Goal: Task Accomplishment & Management: Complete application form

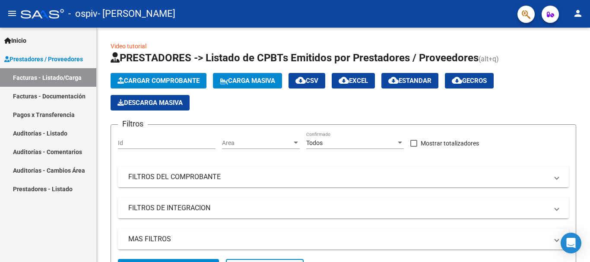
click at [69, 75] on link "Facturas - Listado/Carga" at bounding box center [48, 77] width 96 height 19
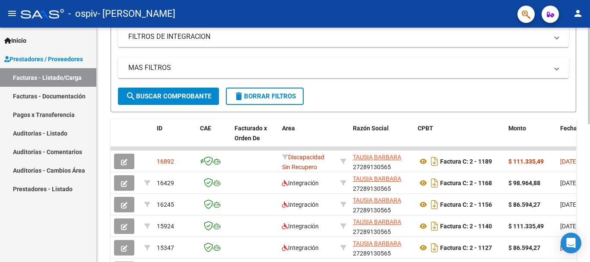
scroll to position [173, 0]
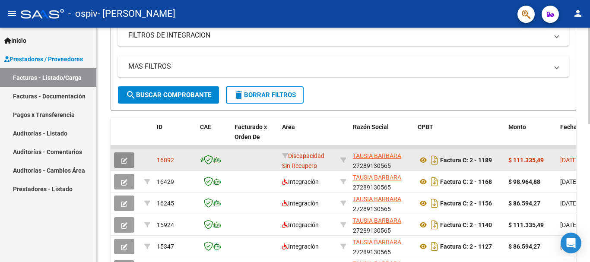
click at [118, 157] on button "button" at bounding box center [124, 160] width 20 height 16
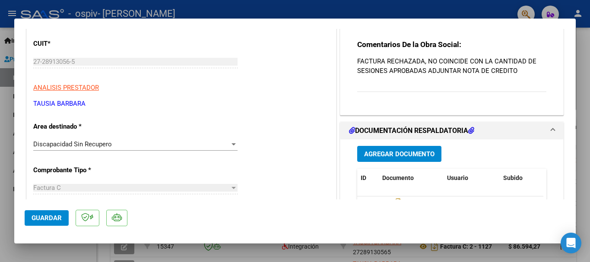
scroll to position [129, 0]
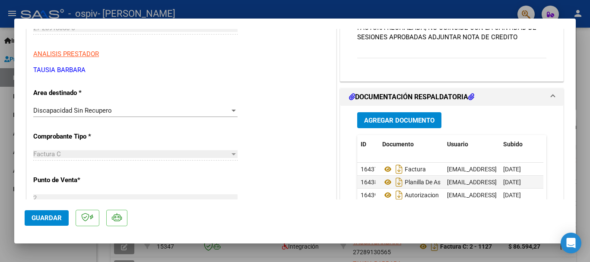
click at [378, 121] on span "Agregar Documento" at bounding box center [399, 121] width 70 height 8
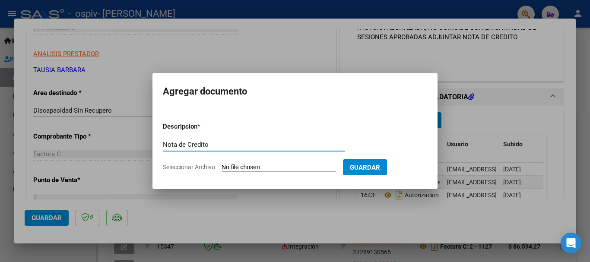
type input "Nota de Credito"
click at [256, 168] on input "Seleccionar Archivo" at bounding box center [278, 168] width 114 height 8
type input "C:\fakepath\27289130565_013_00002_00000076.pdf"
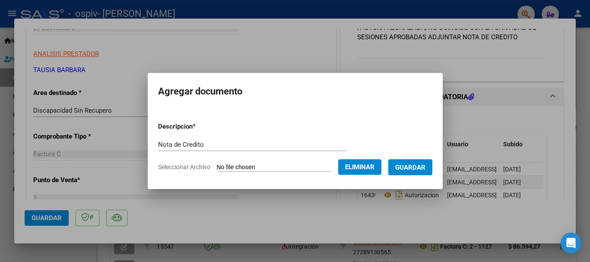
click at [420, 167] on span "Guardar" at bounding box center [410, 168] width 30 height 8
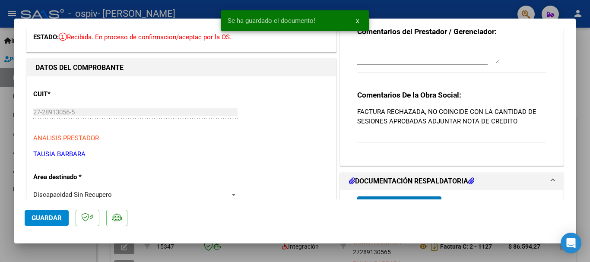
scroll to position [0, 0]
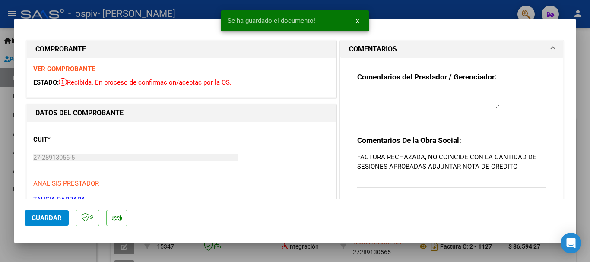
click at [173, 13] on div at bounding box center [295, 131] width 590 height 262
type input "$ 0,00"
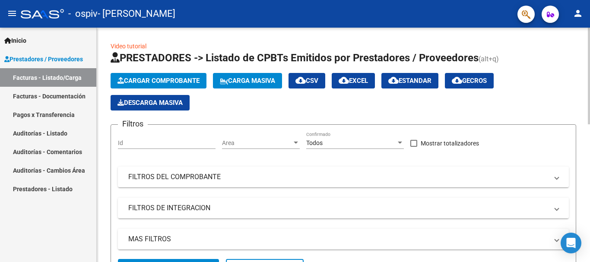
click at [178, 79] on span "Cargar Comprobante" at bounding box center [158, 81] width 82 height 8
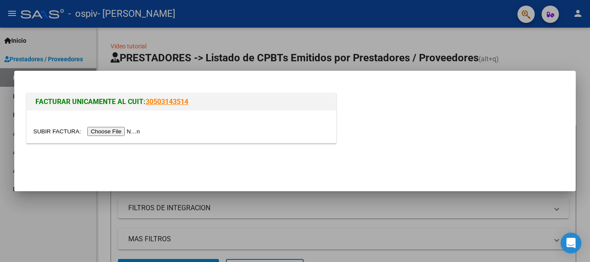
click at [106, 130] on input "file" at bounding box center [87, 131] width 109 height 9
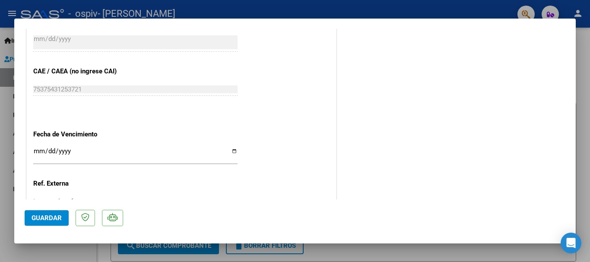
scroll to position [475, 0]
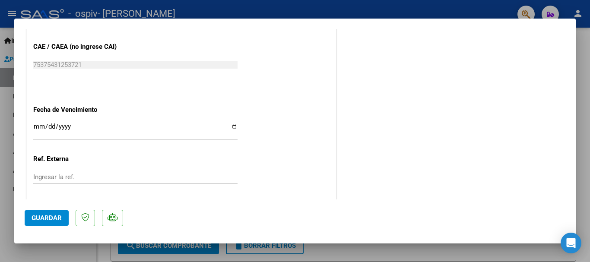
click at [38, 128] on input "Ingresar la fecha" at bounding box center [135, 130] width 204 height 14
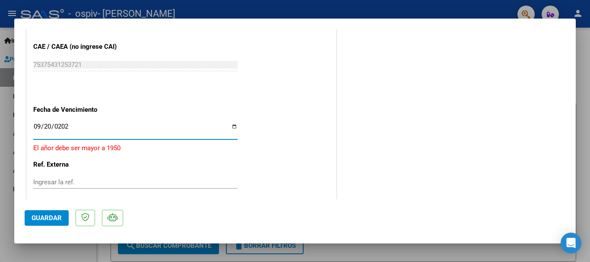
type input "[DATE]"
click at [61, 219] on span "Guardar" at bounding box center [47, 218] width 30 height 8
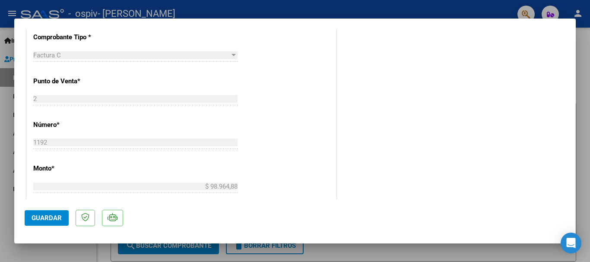
scroll to position [0, 0]
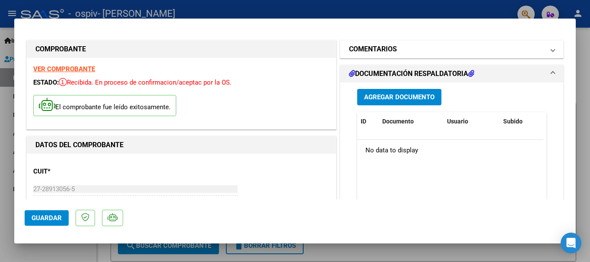
click at [551, 48] on span at bounding box center [552, 49] width 3 height 10
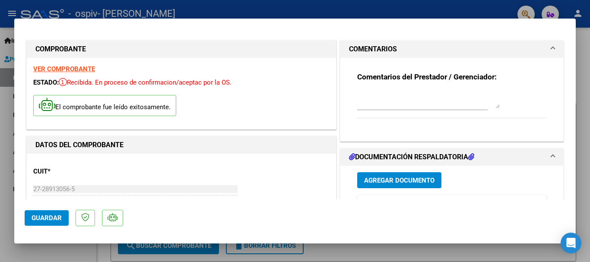
click at [551, 48] on span at bounding box center [552, 49] width 3 height 10
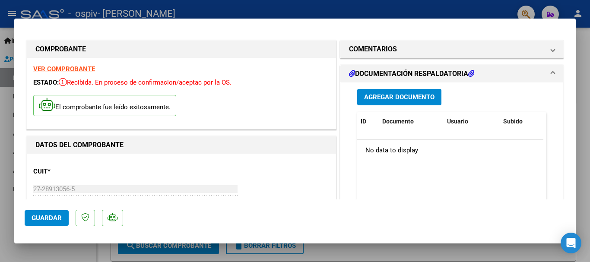
click at [405, 99] on span "Agregar Documento" at bounding box center [399, 98] width 70 height 8
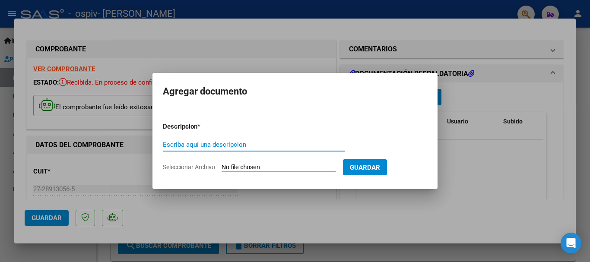
click at [148, 9] on div at bounding box center [295, 131] width 590 height 262
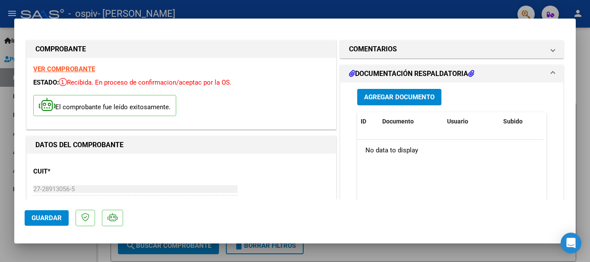
click at [31, 13] on div at bounding box center [295, 131] width 590 height 262
type input "$ 0,00"
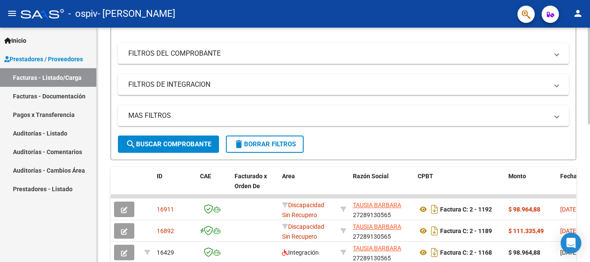
scroll to position [173, 0]
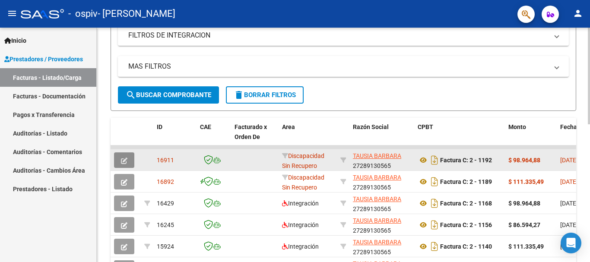
click at [127, 161] on button "button" at bounding box center [124, 160] width 20 height 16
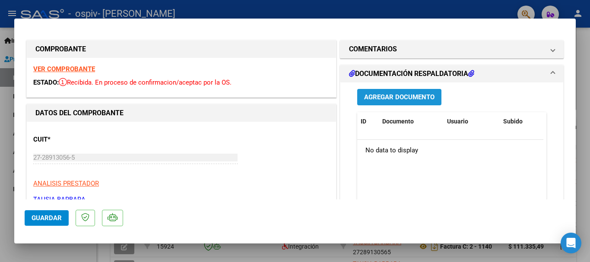
click at [380, 100] on span "Agregar Documento" at bounding box center [399, 98] width 70 height 8
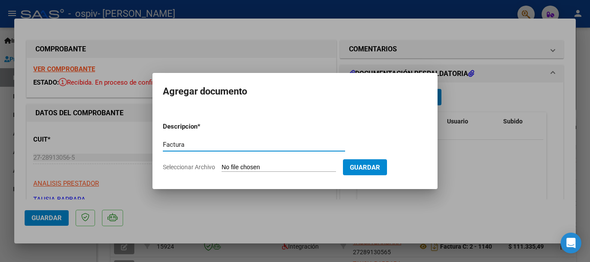
type input "Factura"
click at [229, 164] on input "Seleccionar Archivo" at bounding box center [278, 168] width 114 height 8
type input "C:\fakepath\27289130565_011_00002_00001192.pdf"
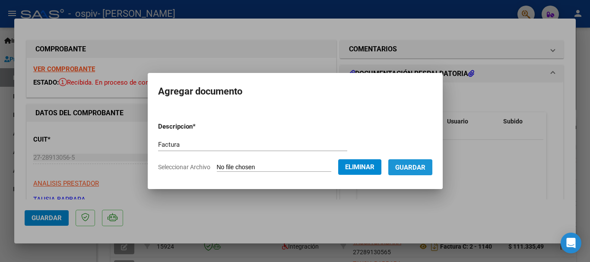
click at [430, 161] on button "Guardar" at bounding box center [410, 167] width 44 height 16
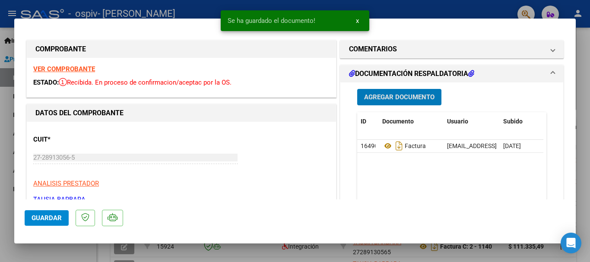
click at [412, 98] on span "Agregar Documento" at bounding box center [399, 98] width 70 height 8
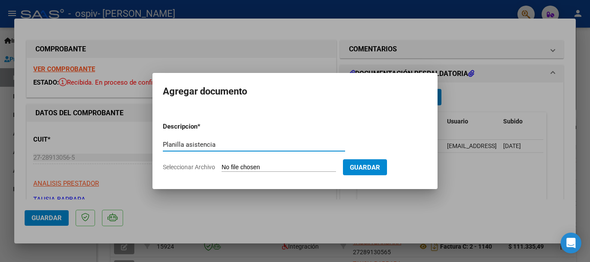
type input "Planilla asistencia"
click at [246, 169] on input "Seleccionar Archivo" at bounding box center [278, 168] width 114 height 8
type input "C:\fakepath\Planilla asist [PERSON_NAME] 2025.pdf"
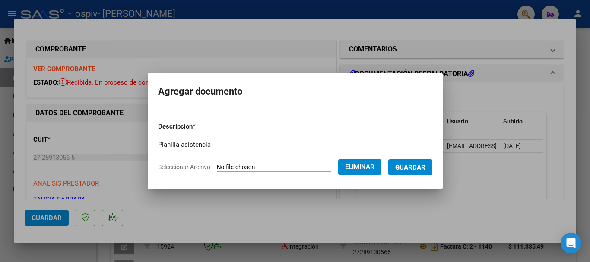
click at [422, 167] on span "Guardar" at bounding box center [410, 168] width 30 height 8
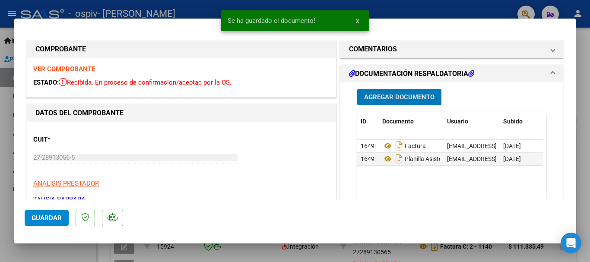
click at [415, 96] on span "Agregar Documento" at bounding box center [399, 98] width 70 height 8
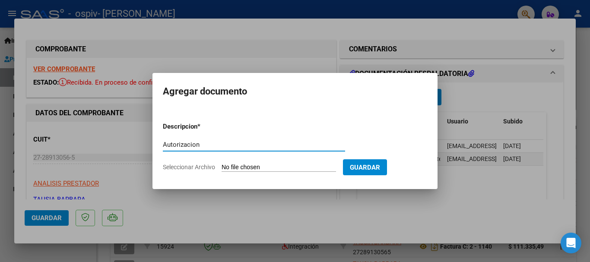
type input "Autorizacion"
click at [259, 166] on input "Seleccionar Archivo" at bounding box center [278, 168] width 114 height 8
type input "C:\fakepath\AUTORIZACION [PERSON_NAME] 2025.pdf"
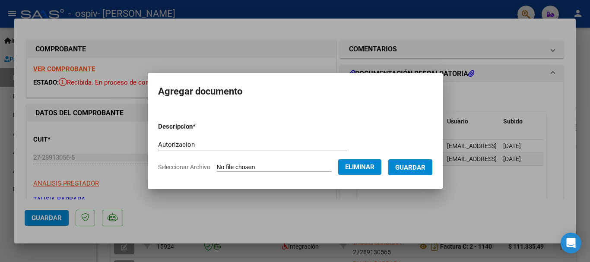
click at [424, 165] on span "Guardar" at bounding box center [410, 168] width 30 height 8
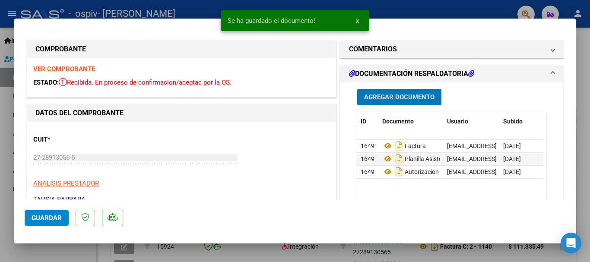
click at [201, 6] on div at bounding box center [295, 131] width 590 height 262
type input "$ 0,00"
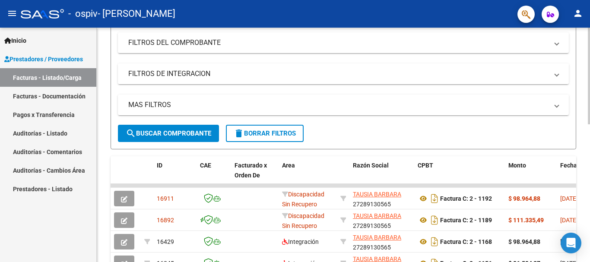
scroll to position [0, 0]
